Goal: Obtain resource: Download file/media

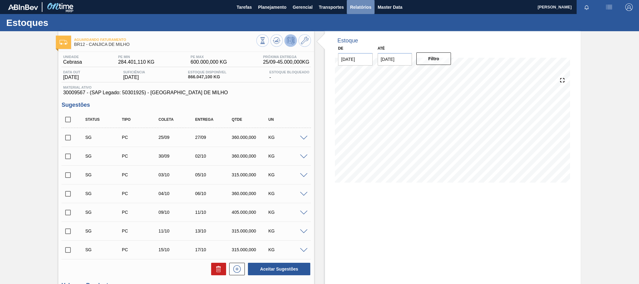
click at [360, 8] on span "Relatórios" at bounding box center [360, 6] width 21 height 7
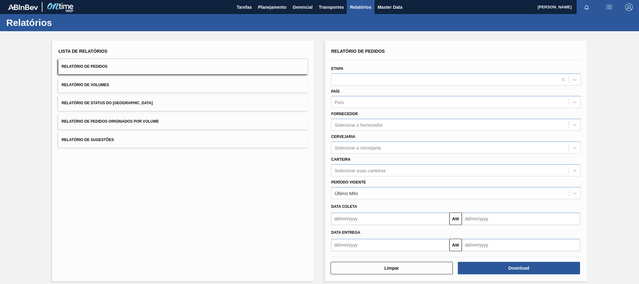
click at [121, 121] on span "Relatório de Pedidos Originados por Volume" at bounding box center [109, 121] width 97 height 4
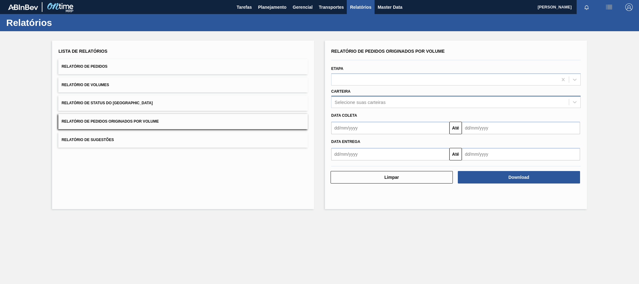
click at [354, 99] on div "Selecione suas carteiras" at bounding box center [359, 101] width 51 height 5
type input "adju"
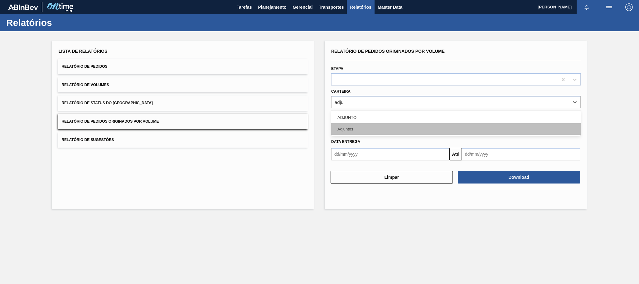
click at [351, 127] on div "Adjuntos" at bounding box center [455, 129] width 249 height 12
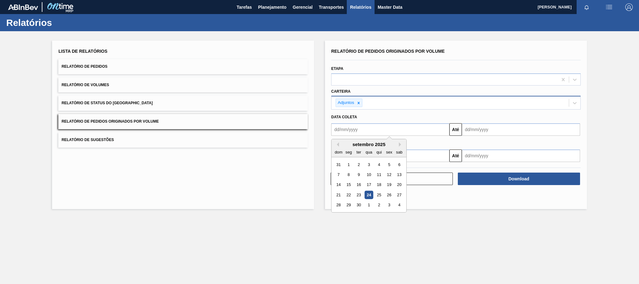
click at [352, 129] on input "text" at bounding box center [390, 129] width 118 height 12
type input "01/01/2025"
click at [370, 165] on div "1" at bounding box center [368, 164] width 8 height 8
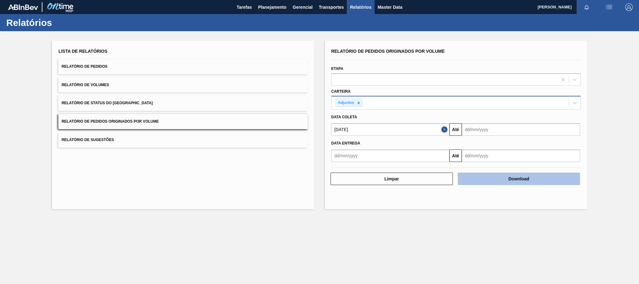
click at [497, 181] on button "Download" at bounding box center [518, 178] width 122 height 12
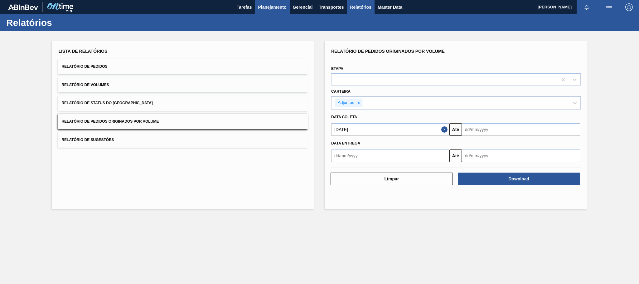
click at [269, 5] on span "Planejamento" at bounding box center [272, 6] width 28 height 7
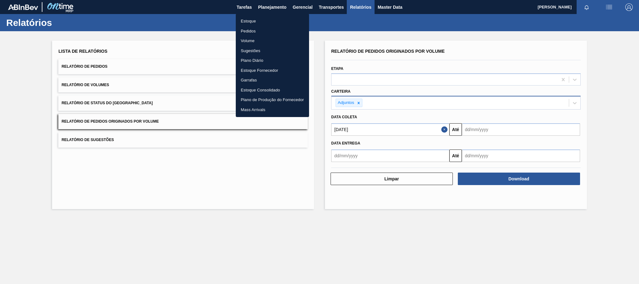
click at [251, 22] on li "Estoque" at bounding box center [272, 21] width 73 height 10
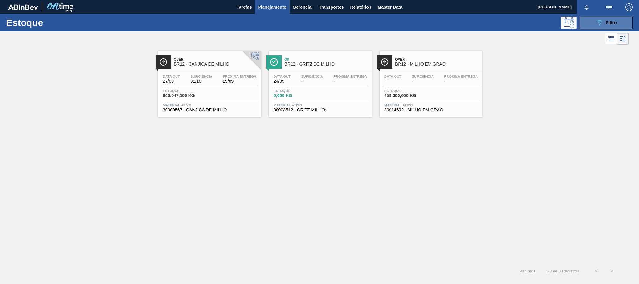
click at [602, 22] on icon "089F7B8B-B2A5-4AFE-B5C0-19BA573D28AC" at bounding box center [599, 22] width 7 height 7
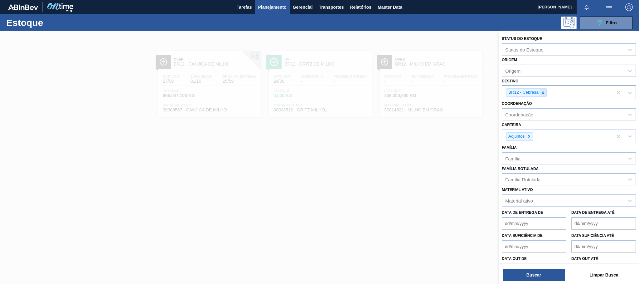
click at [541, 95] on div at bounding box center [542, 93] width 7 height 8
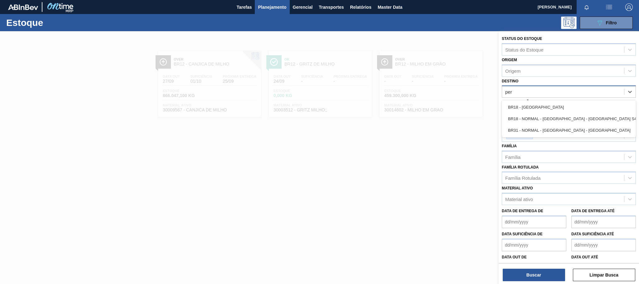
type input "pern"
click at [536, 108] on div "BR18 - Pernambuco" at bounding box center [568, 107] width 134 height 12
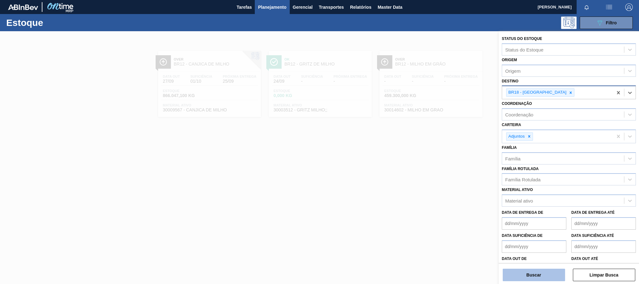
click at [529, 273] on button "Buscar" at bounding box center [533, 274] width 62 height 12
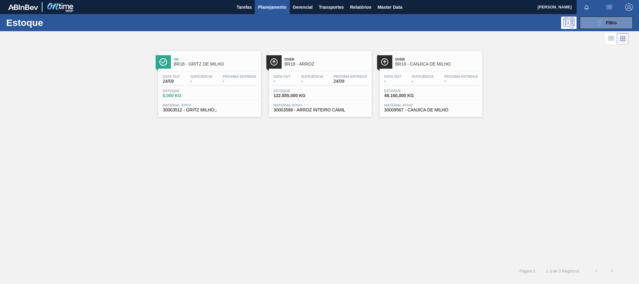
click at [291, 59] on span "Over" at bounding box center [326, 59] width 84 height 4
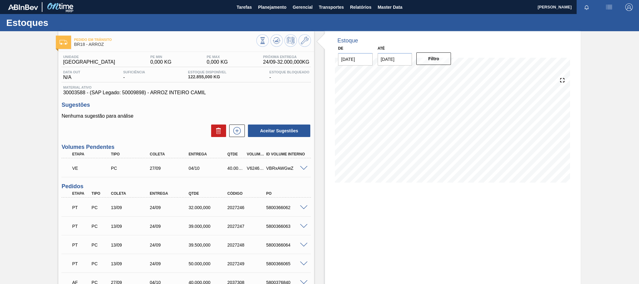
scroll to position [97, 0]
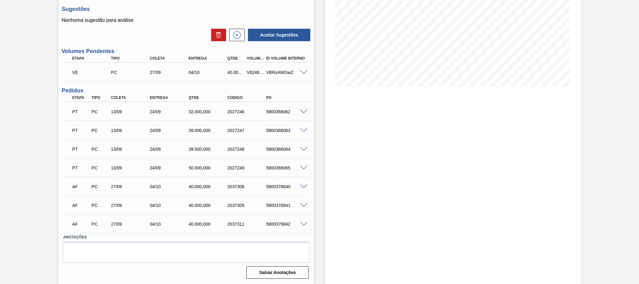
click at [250, 71] on div "V624663" at bounding box center [255, 72] width 20 height 5
click at [301, 72] on span at bounding box center [303, 72] width 7 height 5
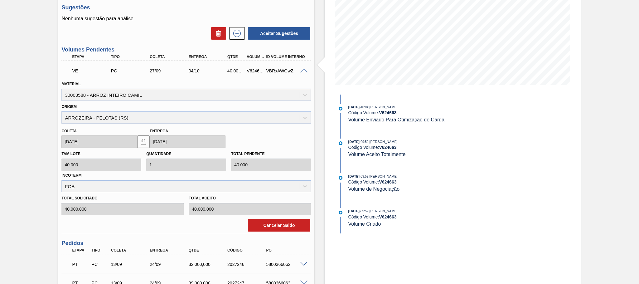
click at [304, 71] on span at bounding box center [303, 71] width 7 height 5
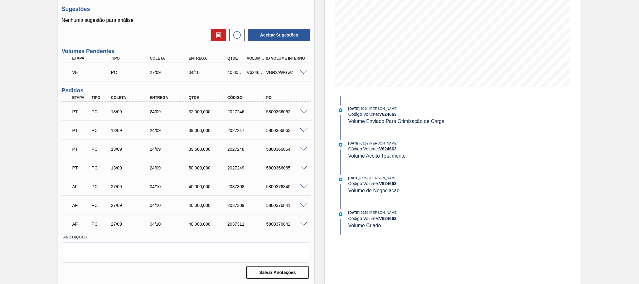
scroll to position [0, 0]
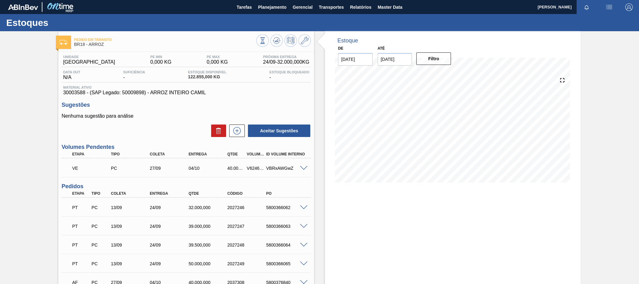
scroll to position [97, 0]
click at [301, 169] on span at bounding box center [303, 168] width 7 height 5
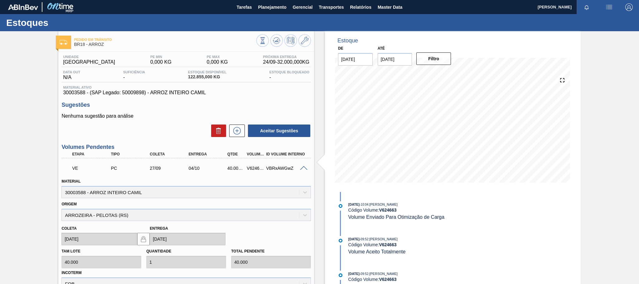
click at [303, 168] on span at bounding box center [303, 168] width 7 height 5
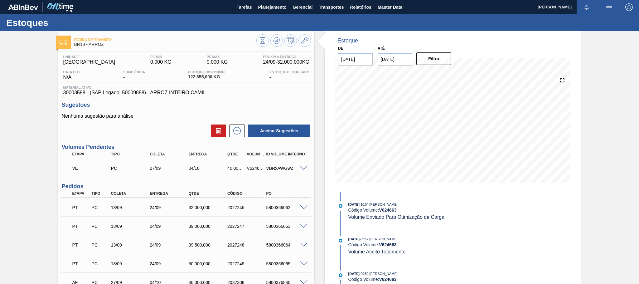
click at [113, 170] on div "PC" at bounding box center [131, 167] width 44 height 5
click at [303, 168] on span at bounding box center [303, 168] width 7 height 5
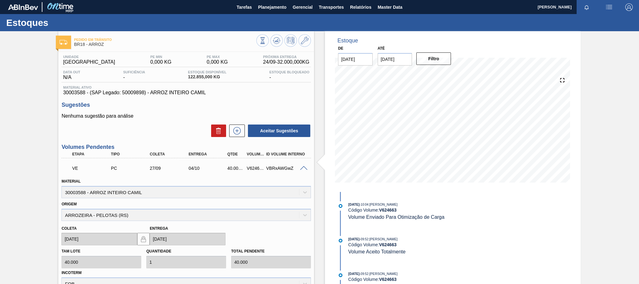
click at [303, 168] on span at bounding box center [303, 168] width 7 height 5
